Goal: Information Seeking & Learning: Learn about a topic

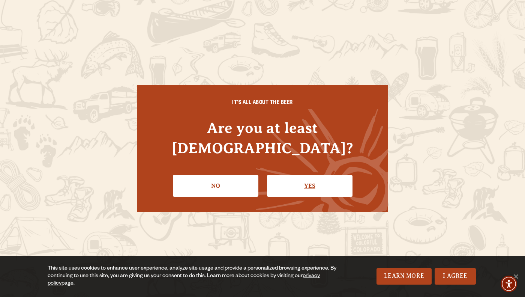
click at [317, 175] on link "Yes" at bounding box center [310, 186] width 86 height 22
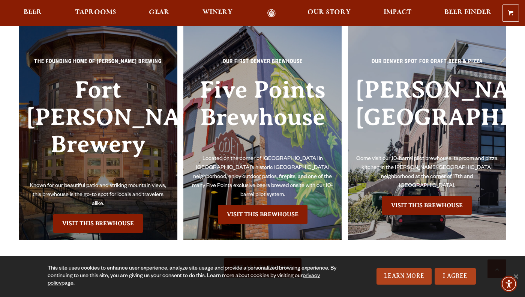
scroll to position [1658, 0]
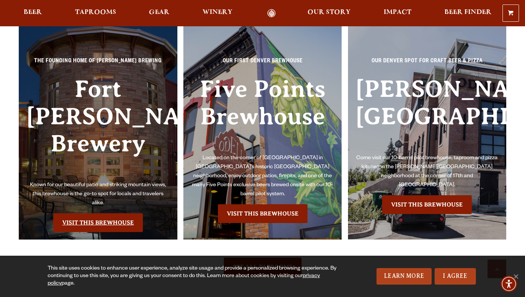
click at [115, 213] on link "Visit this Brewhouse" at bounding box center [98, 222] width 90 height 19
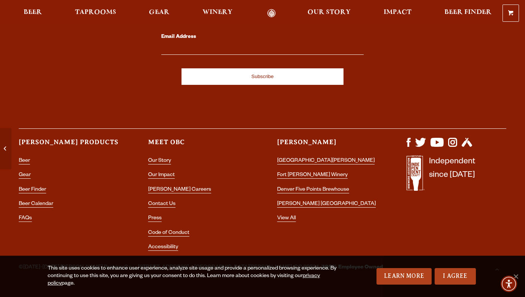
scroll to position [3182, 0]
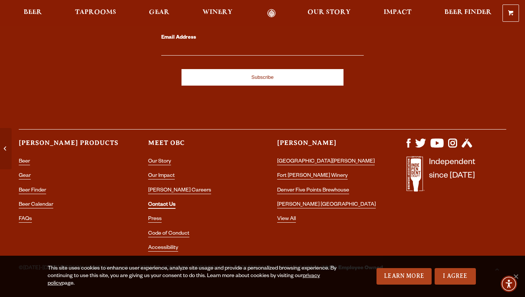
click at [164, 202] on link "Contact Us" at bounding box center [161, 205] width 27 height 7
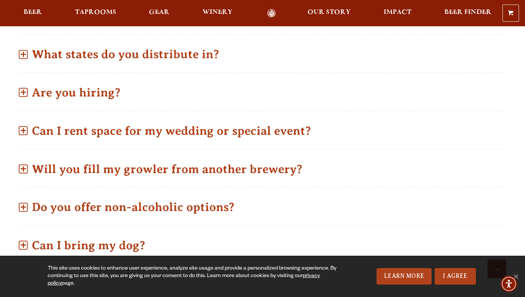
scroll to position [381, 0]
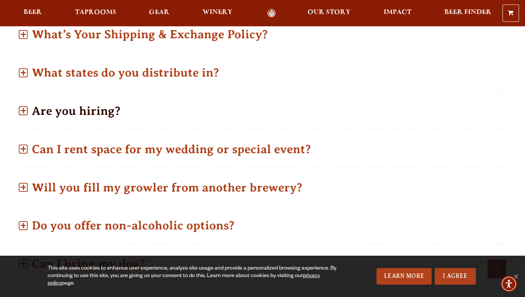
click at [70, 98] on p "Are you hiring?" at bounding box center [263, 111] width 488 height 27
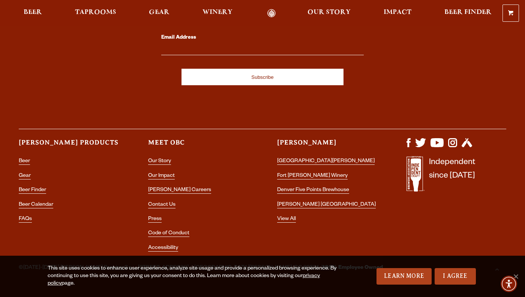
scroll to position [1513, 0]
click at [288, 216] on link "View All" at bounding box center [286, 219] width 19 height 7
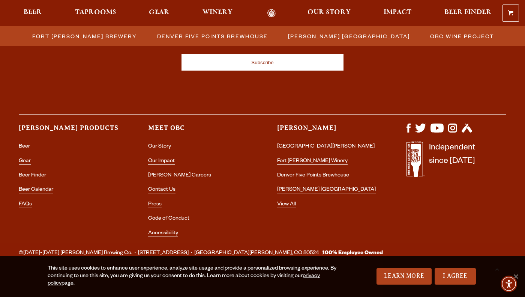
scroll to position [863, 0]
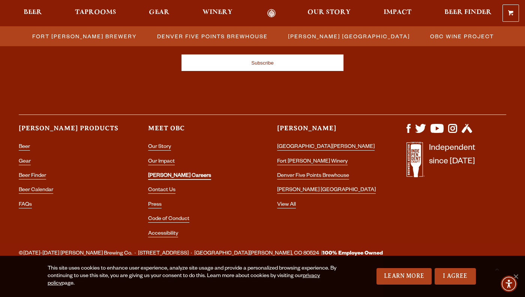
click at [167, 173] on link "[PERSON_NAME] Careers" at bounding box center [179, 176] width 63 height 7
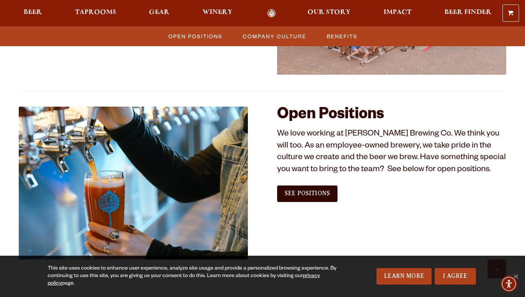
scroll to position [388, 0]
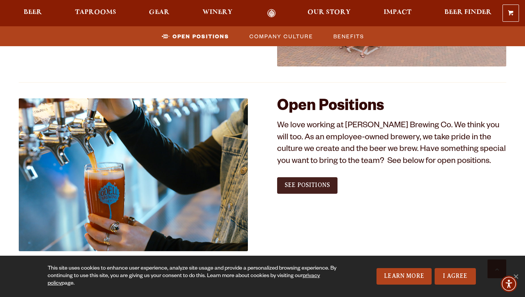
click at [299, 182] on span "See Positions" at bounding box center [307, 185] width 45 height 7
